Goal: Transaction & Acquisition: Book appointment/travel/reservation

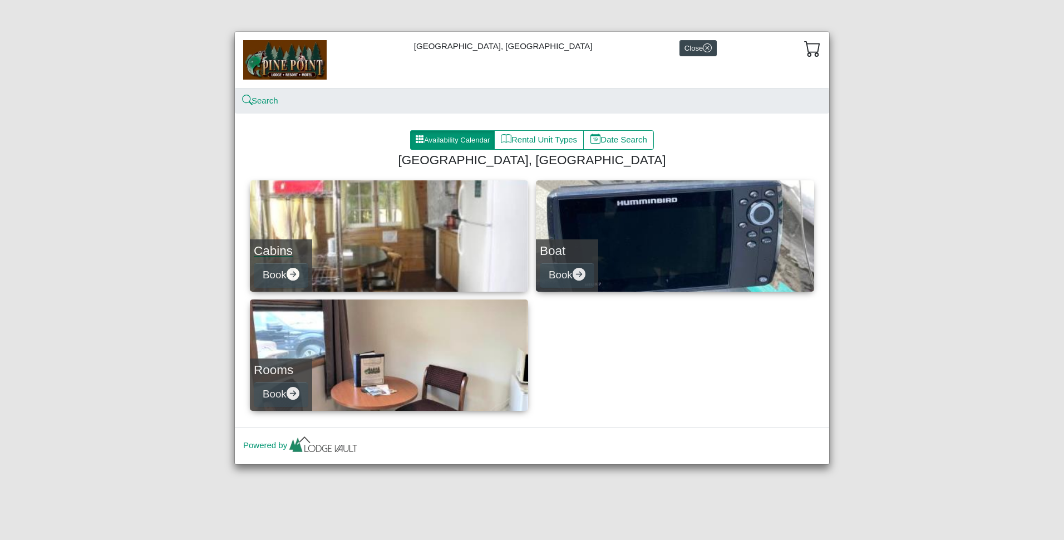
click at [408, 240] on link "Cabins Book" at bounding box center [389, 235] width 278 height 111
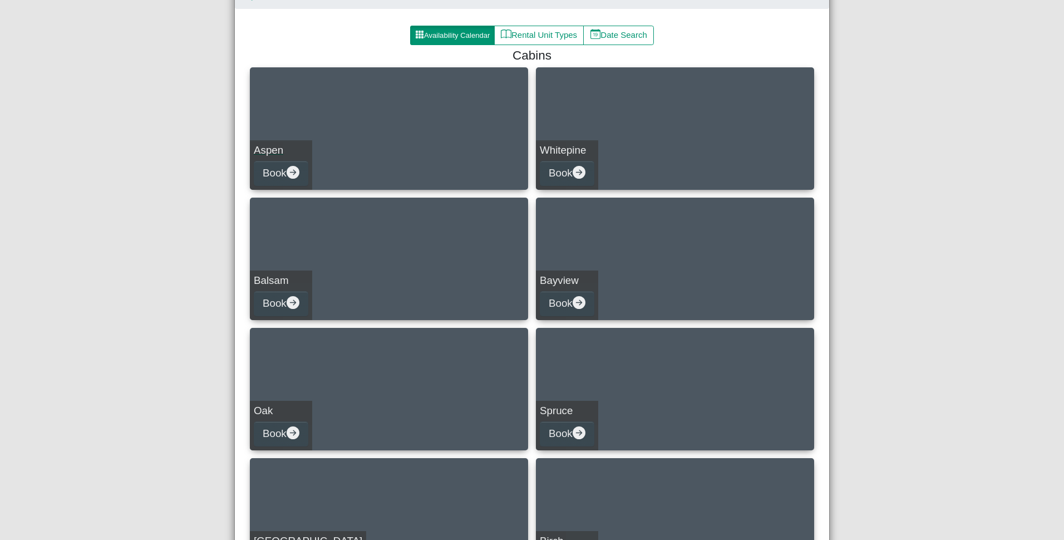
scroll to position [111, 0]
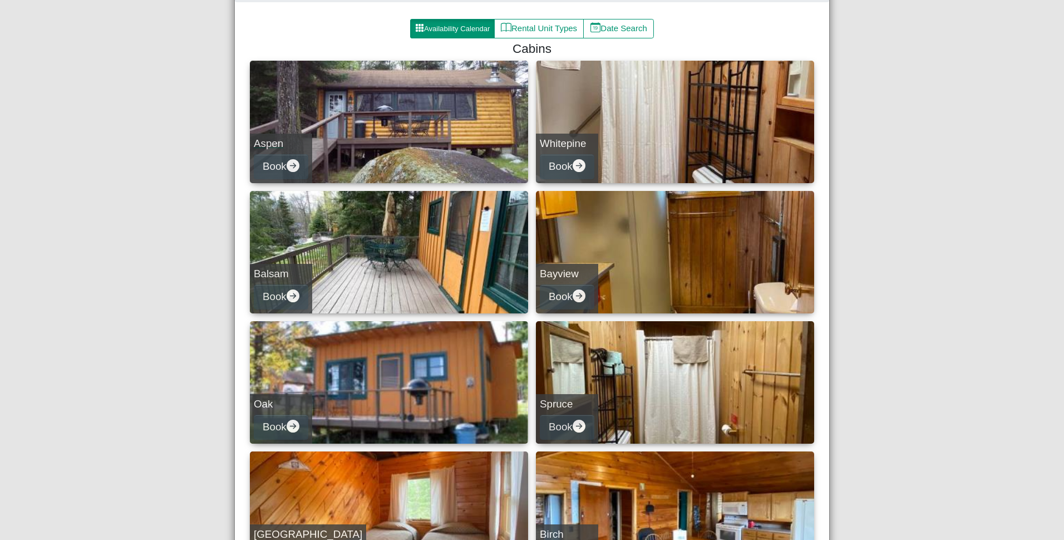
click at [418, 243] on link "Balsam Book" at bounding box center [389, 252] width 278 height 122
select select "*"
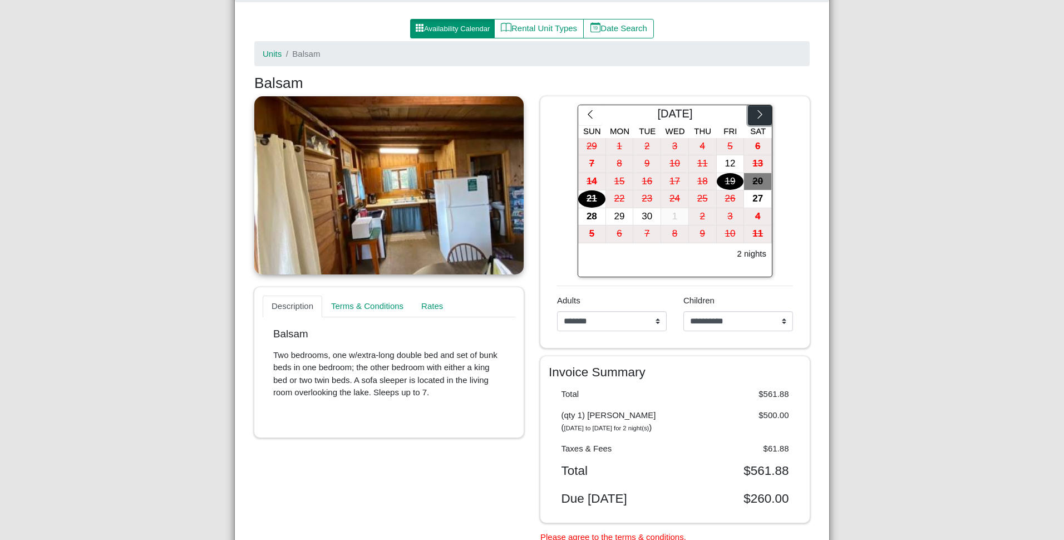
click at [755, 116] on icon "chevron right" at bounding box center [760, 114] width 11 height 11
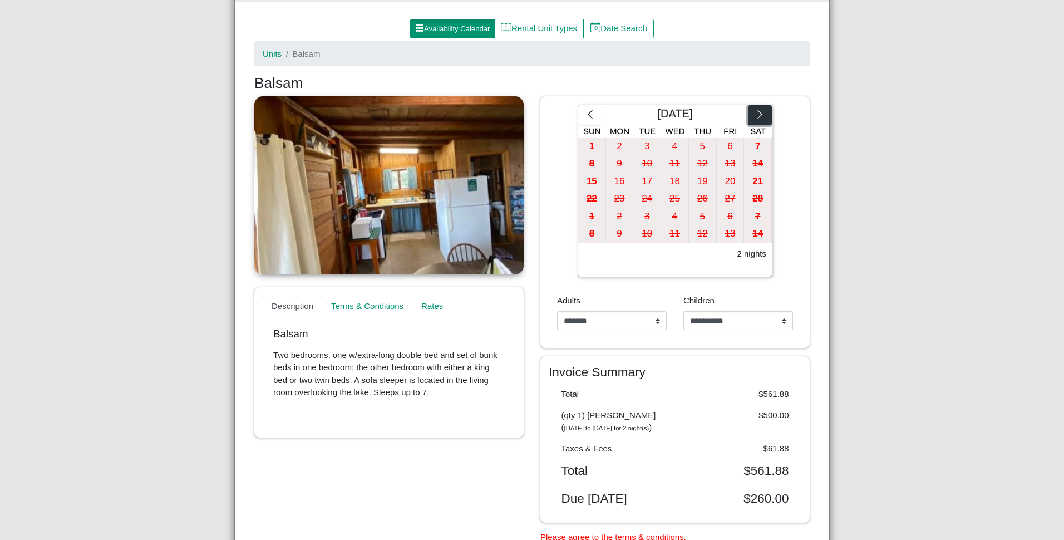
click at [755, 116] on icon "chevron right" at bounding box center [760, 114] width 11 height 11
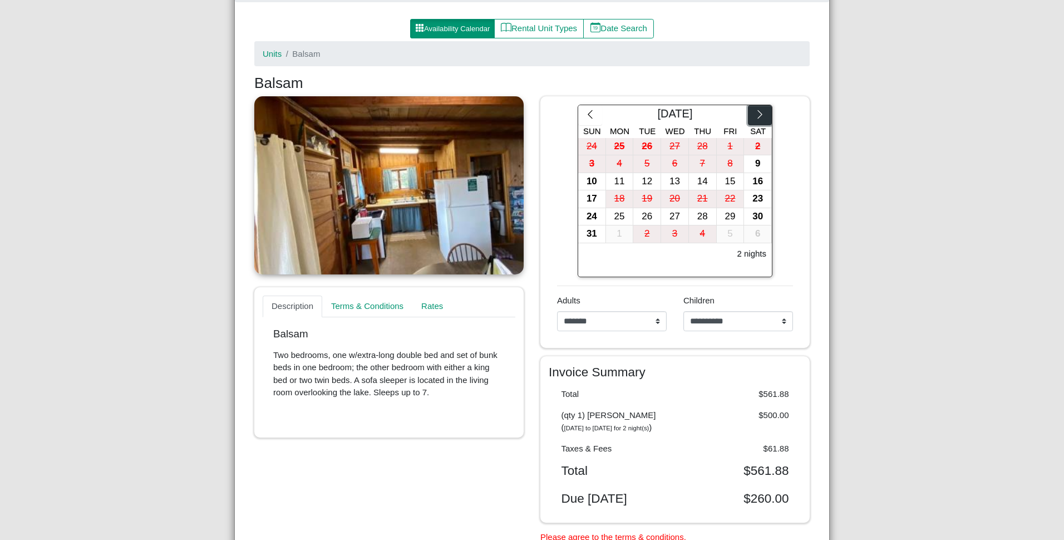
click at [755, 116] on icon "chevron right" at bounding box center [760, 114] width 11 height 11
